Goal: Information Seeking & Learning: Compare options

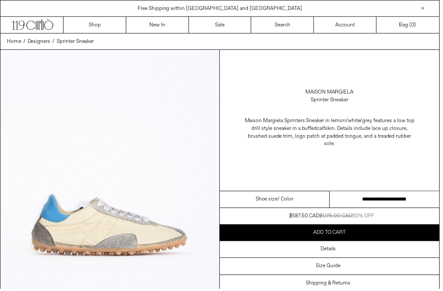
click at [234, 21] on link "Sale" at bounding box center [221, 25] width 63 height 16
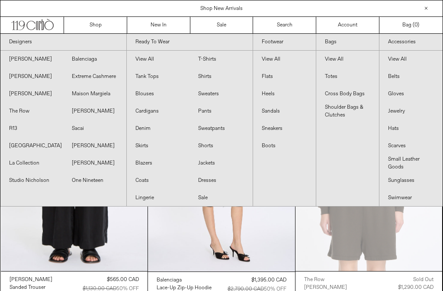
click at [280, 126] on link "Sneakers" at bounding box center [284, 128] width 63 height 17
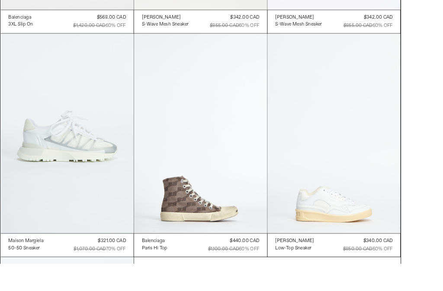
scroll to position [1041, 0]
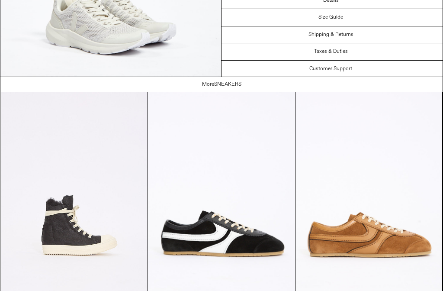
scroll to position [1629, 0]
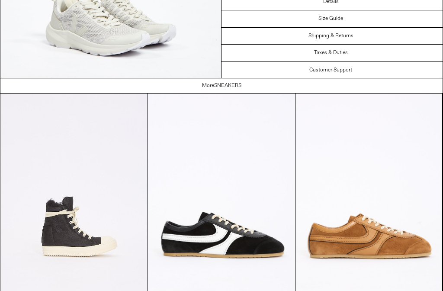
click at [401, 203] on at bounding box center [369, 203] width 147 height 220
